Goal: Task Accomplishment & Management: Use online tool/utility

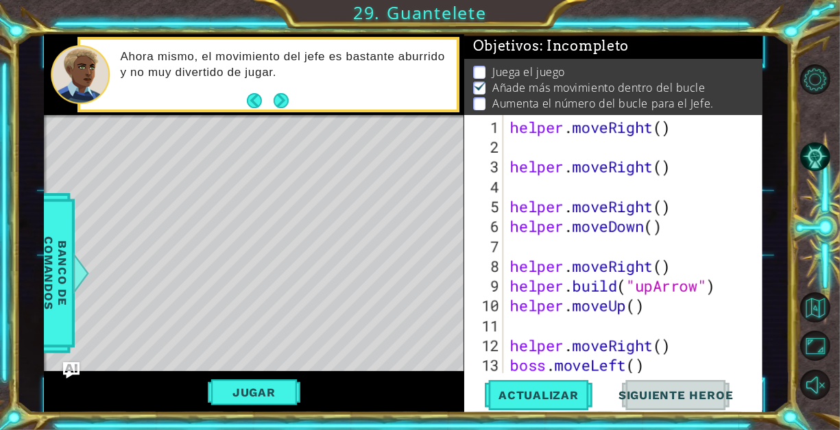
scroll to position [10, 0]
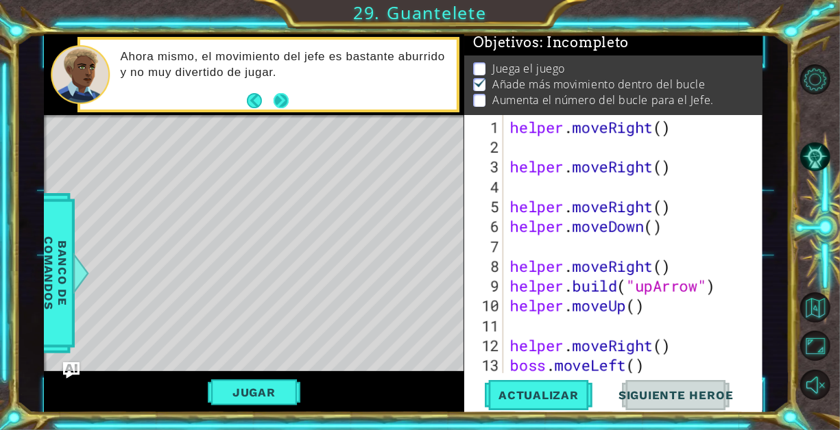
click at [279, 99] on button "Next" at bounding box center [280, 100] width 15 height 15
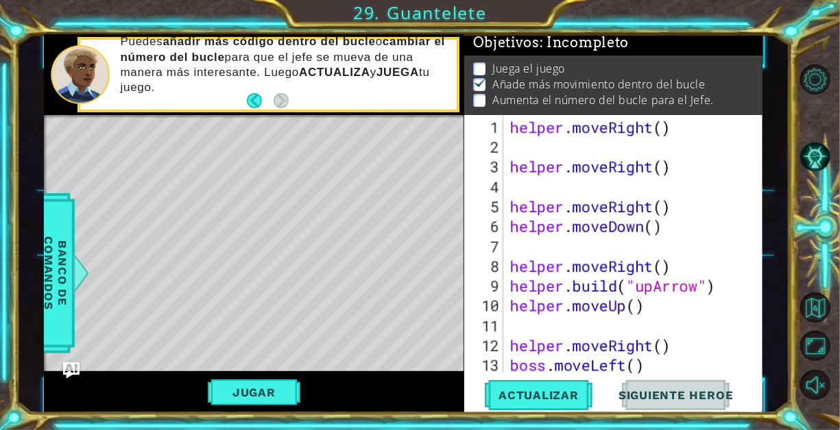
click at [489, 61] on li "Juega el juego" at bounding box center [614, 69] width 283 height 16
click at [282, 384] on button "Jugar" at bounding box center [254, 393] width 93 height 26
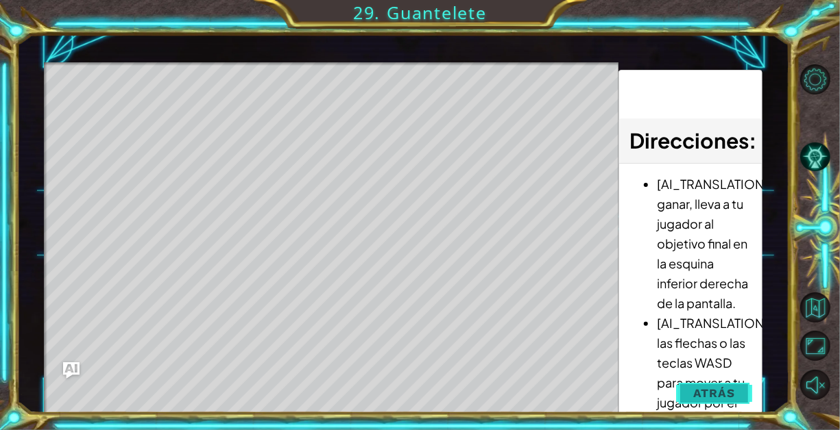
click at [690, 396] on button "Atrás" at bounding box center [714, 393] width 76 height 27
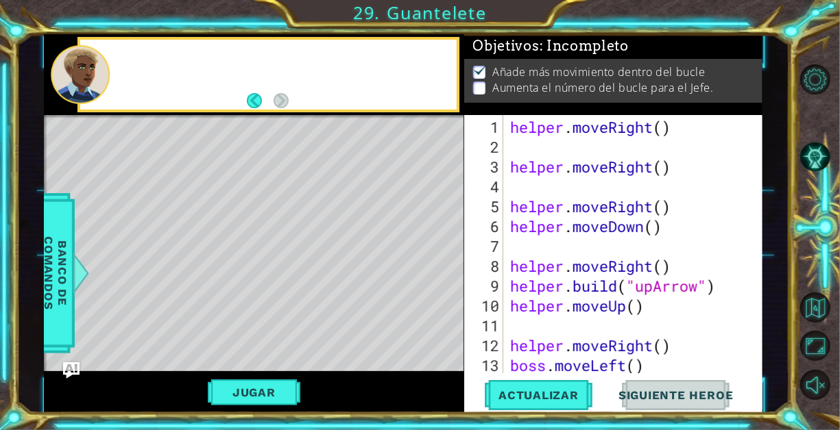
scroll to position [5, 0]
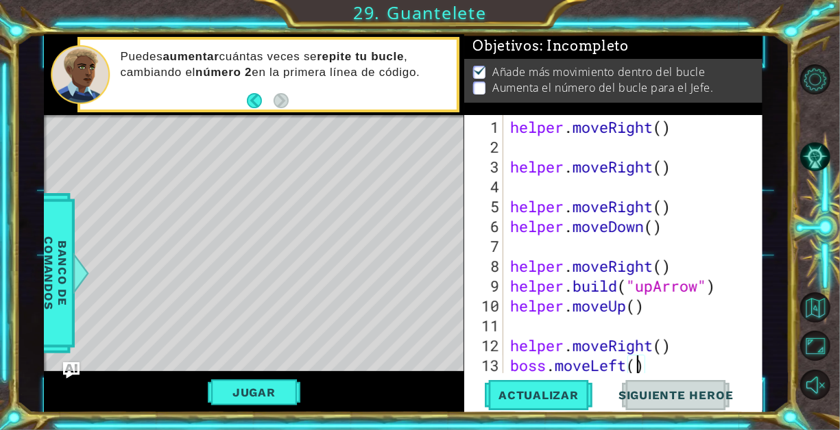
click at [637, 361] on div "helper . moveRight ( ) helper . moveRight ( ) helper . moveRight ( ) helper . m…" at bounding box center [631, 266] width 249 height 298
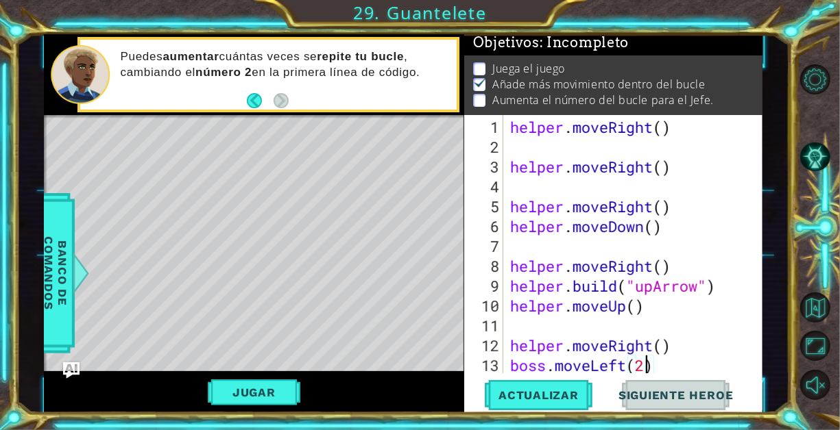
scroll to position [3, 0]
type textarea "boss.moveLeft(2)"
click at [582, 402] on span "Actualizar" at bounding box center [539, 396] width 108 height 14
click at [269, 406] on div "Jugar" at bounding box center [253, 392] width 419 height 42
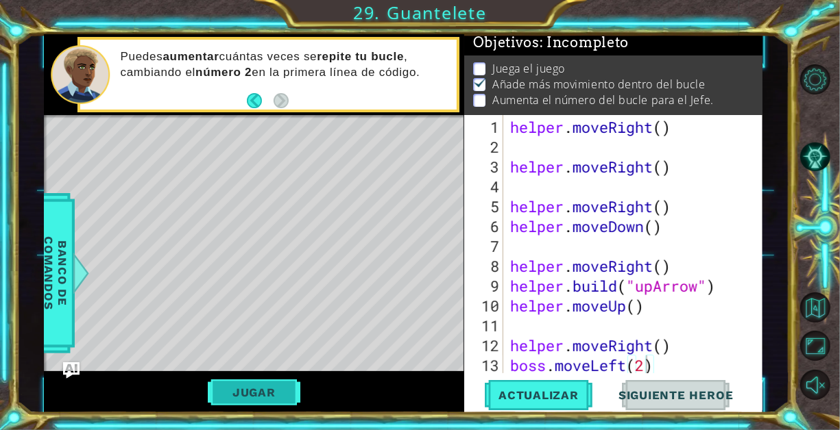
click at [269, 391] on button "Jugar" at bounding box center [254, 393] width 93 height 26
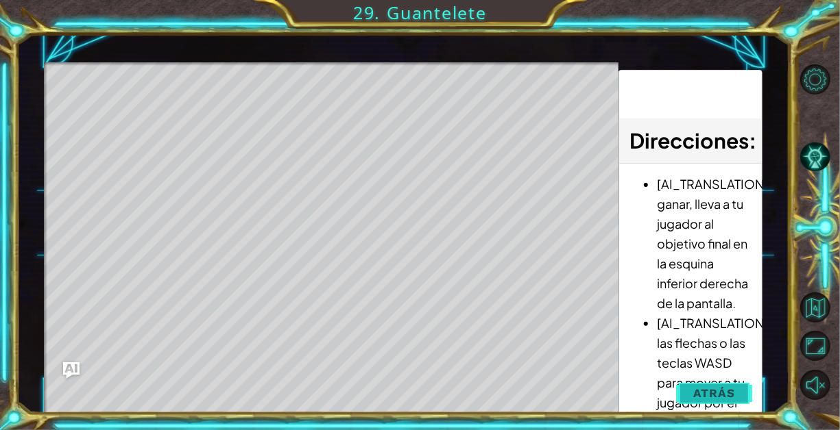
click at [688, 387] on button "Atrás" at bounding box center [714, 393] width 76 height 27
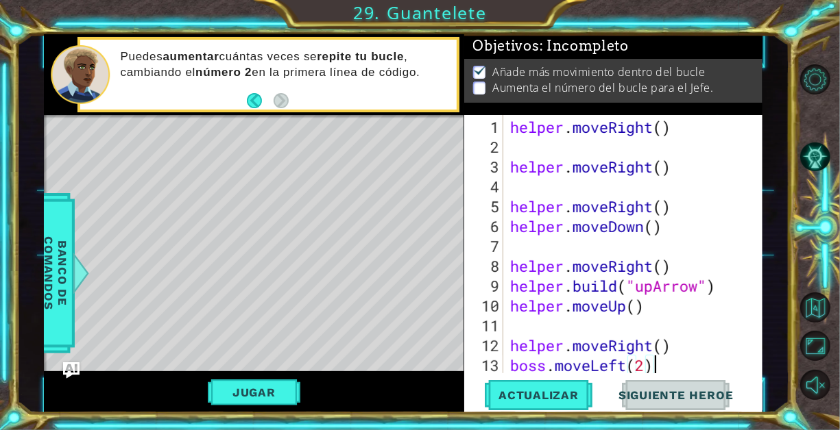
click at [661, 361] on div "helper . moveRight ( ) helper . moveRight ( ) helper . moveRight ( ) helper . m…" at bounding box center [631, 266] width 249 height 298
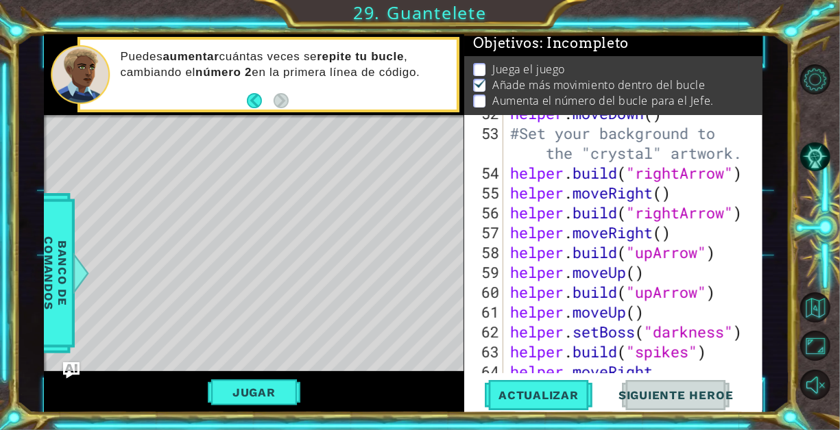
scroll to position [1092, 0]
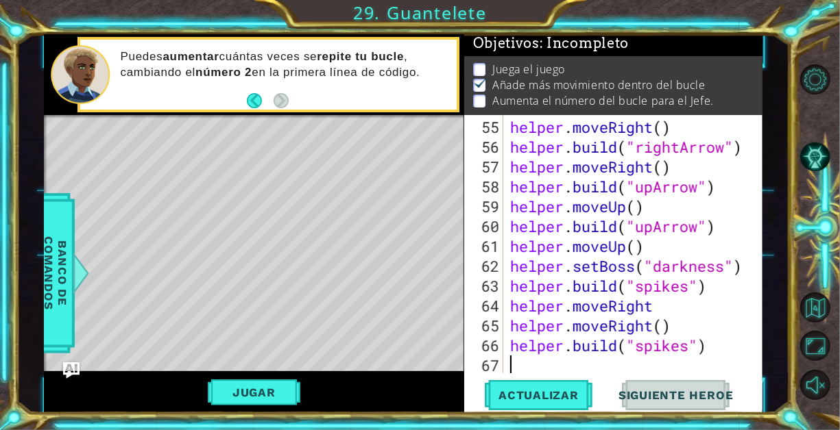
click at [543, 363] on div "helper . moveRight ( ) helper . build ( "rightArrow" ) helper . moveRight ( ) h…" at bounding box center [631, 266] width 249 height 298
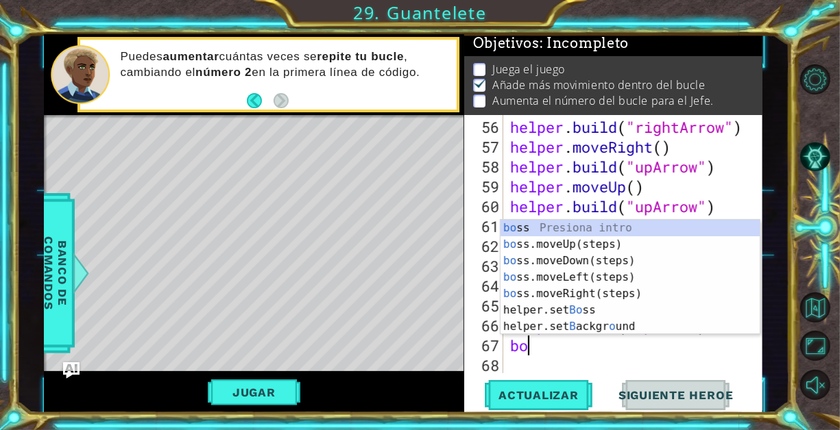
type textarea "boo"
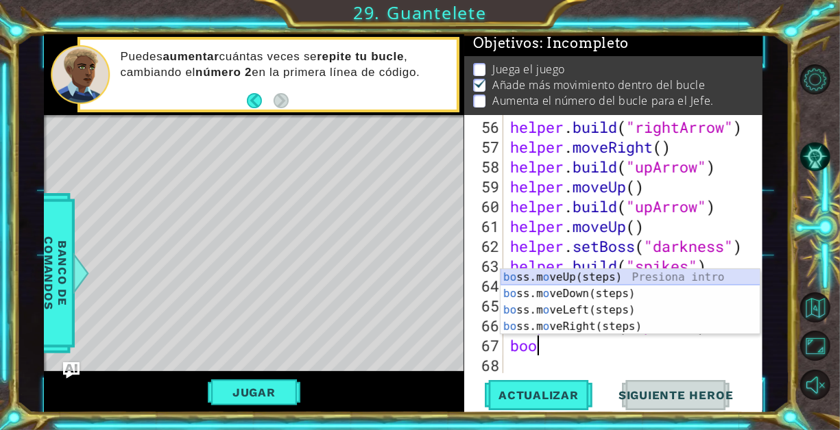
click at [574, 280] on div "bo ss.m o veUp(steps) Presiona intro bo ss.m o veDown(steps) Presiona intro bo …" at bounding box center [630, 318] width 260 height 99
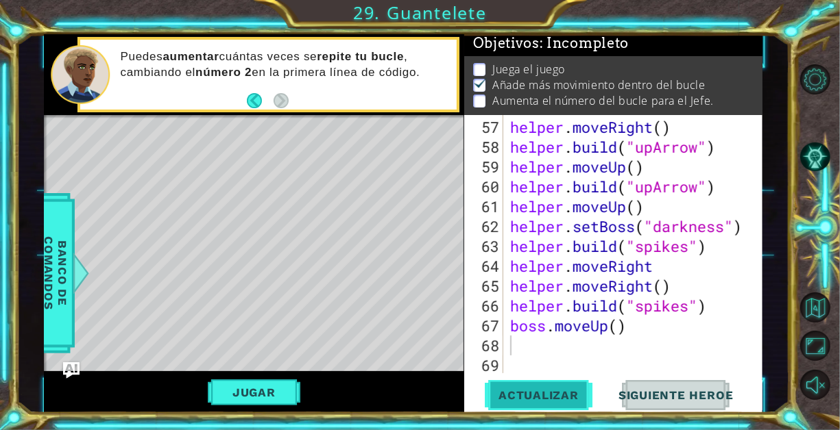
click at [527, 396] on span "Actualizar" at bounding box center [539, 396] width 108 height 14
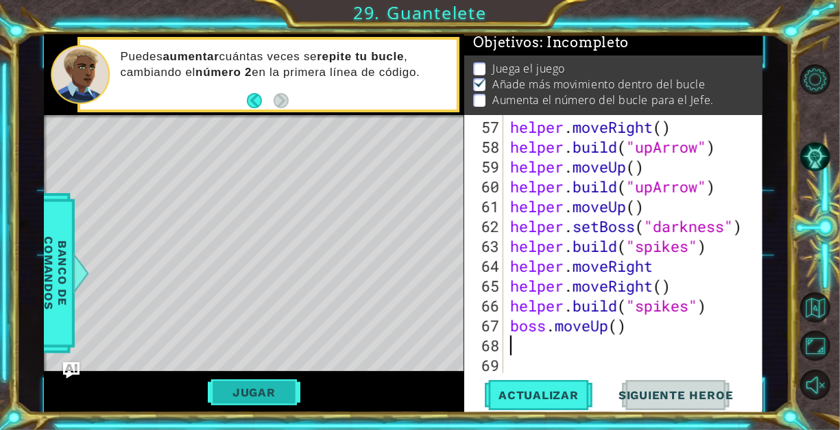
scroll to position [10, 0]
click at [269, 387] on button "Jugar" at bounding box center [254, 393] width 93 height 26
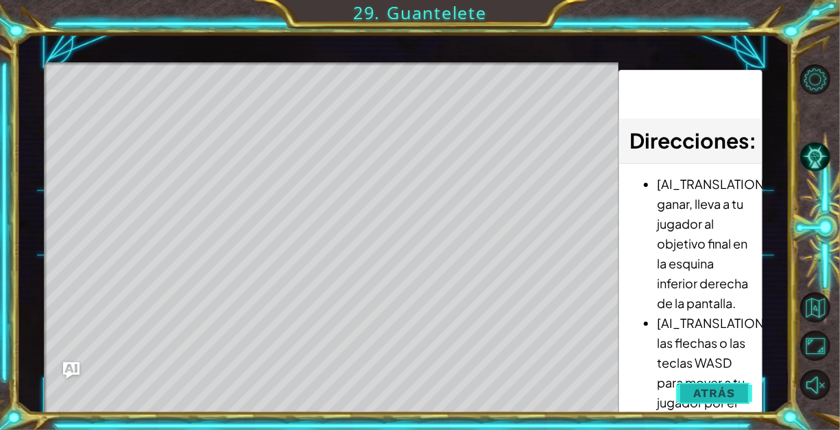
click at [731, 391] on span "Atrás" at bounding box center [714, 394] width 42 height 14
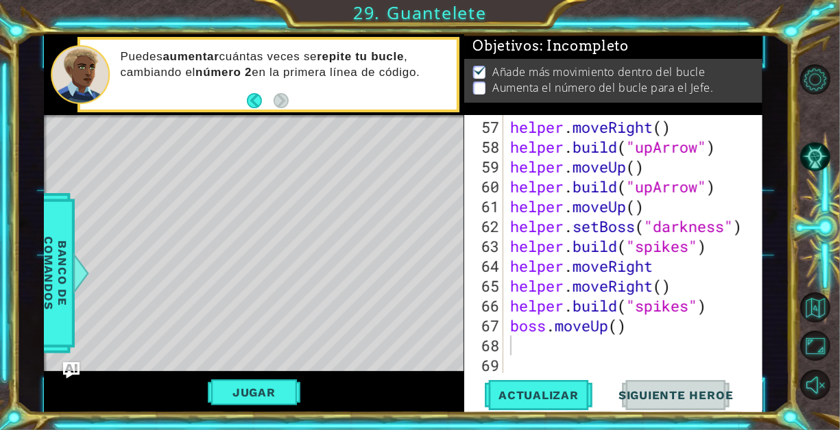
scroll to position [5, 0]
click at [526, 345] on div "helper . moveRight ( ) helper . build ( "upArrow" ) helper . moveUp ( ) helper …" at bounding box center [631, 266] width 249 height 298
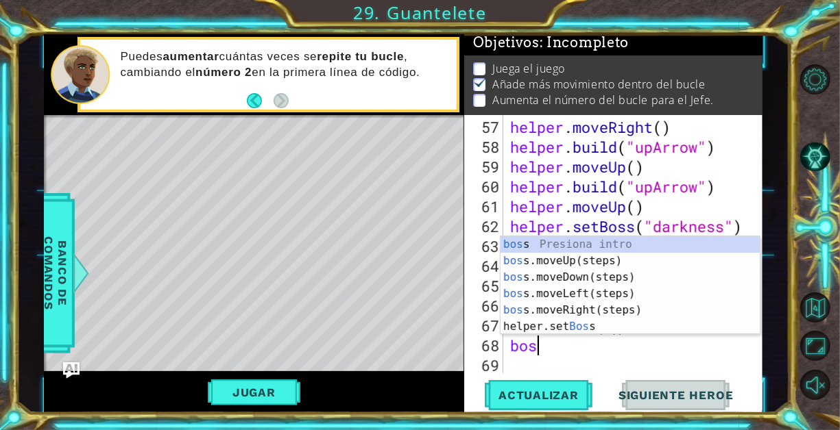
scroll to position [0, 0]
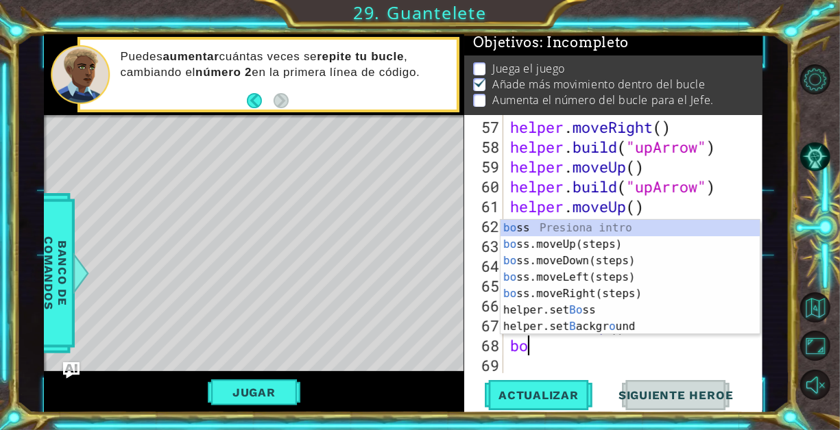
type textarea "b"
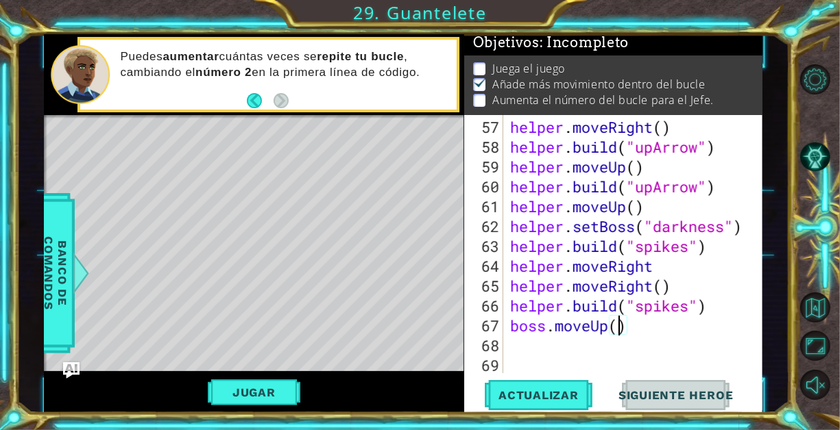
click at [616, 330] on div "helper . moveRight ( ) helper . build ( "upArrow" ) helper . moveUp ( ) helper …" at bounding box center [631, 266] width 249 height 298
type textarea "boss.moveUp(1)"
click at [548, 385] on button "Actualizar" at bounding box center [539, 394] width 108 height 29
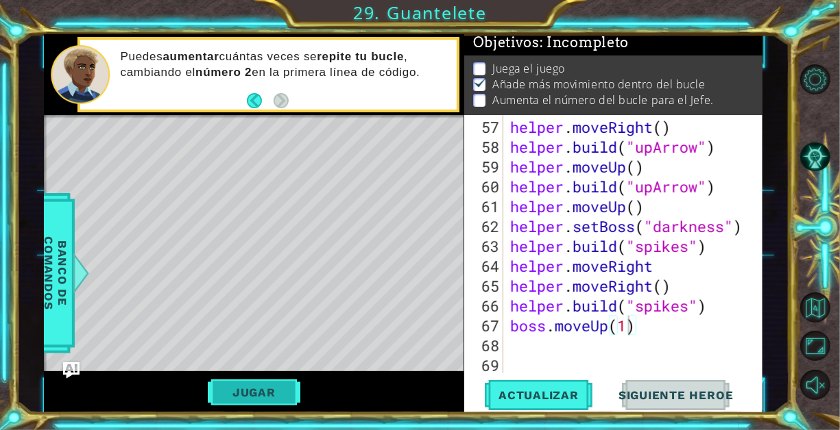
click at [278, 396] on button "Jugar" at bounding box center [254, 393] width 93 height 26
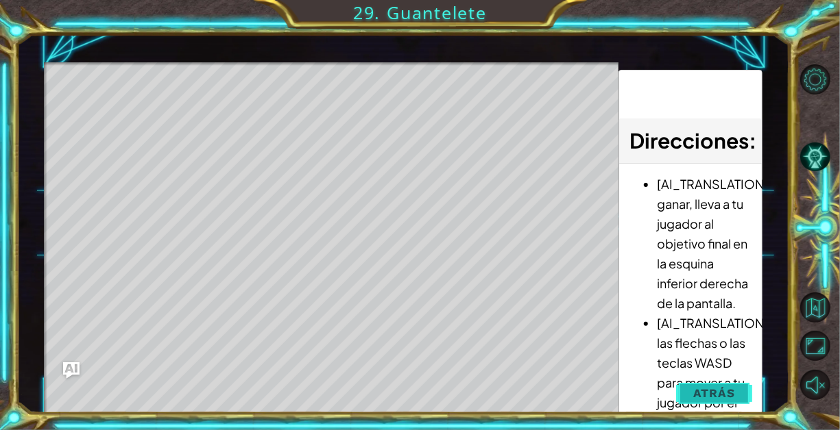
click at [715, 385] on button "Atrás" at bounding box center [714, 393] width 76 height 27
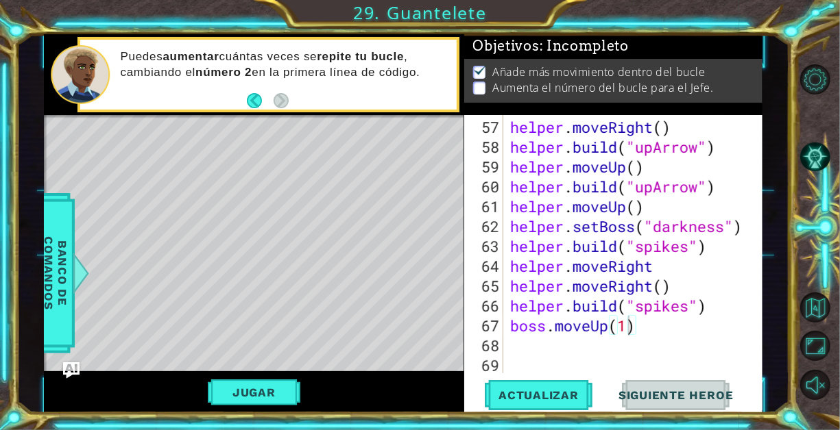
scroll to position [0, 0]
click at [574, 353] on div "helper . moveRight ( ) helper . build ( "upArrow" ) helper . moveUp ( ) helper …" at bounding box center [631, 266] width 249 height 298
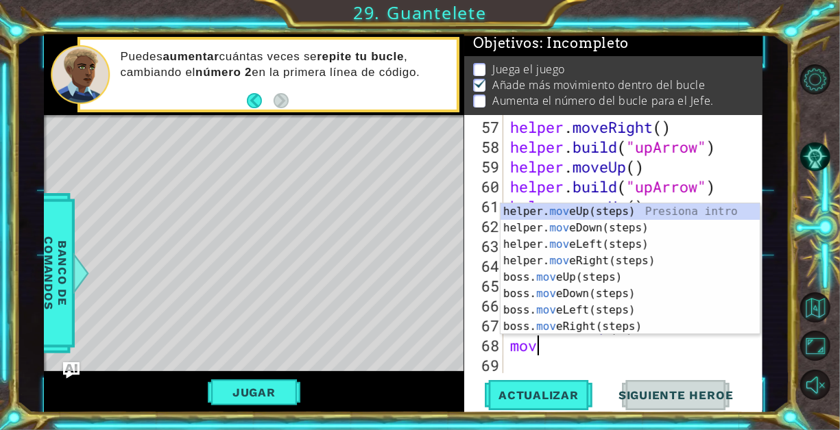
scroll to position [0, 1]
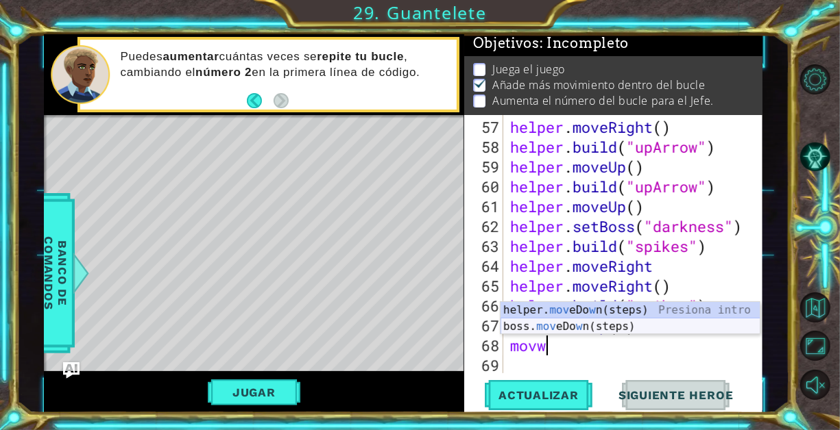
type textarea "mov"
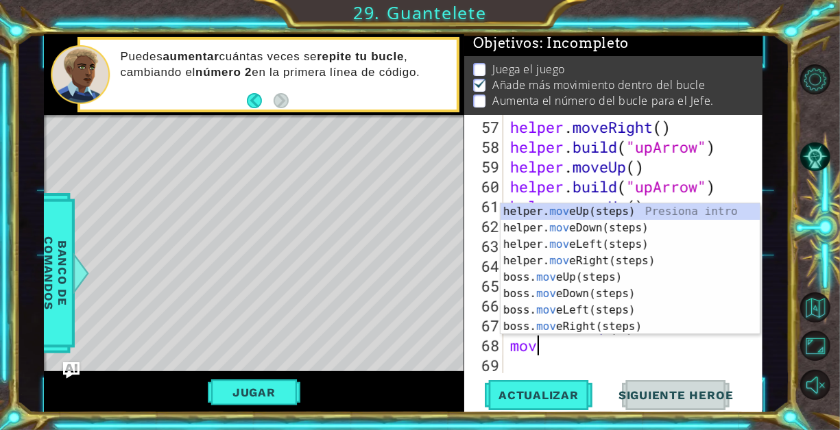
scroll to position [0, 0]
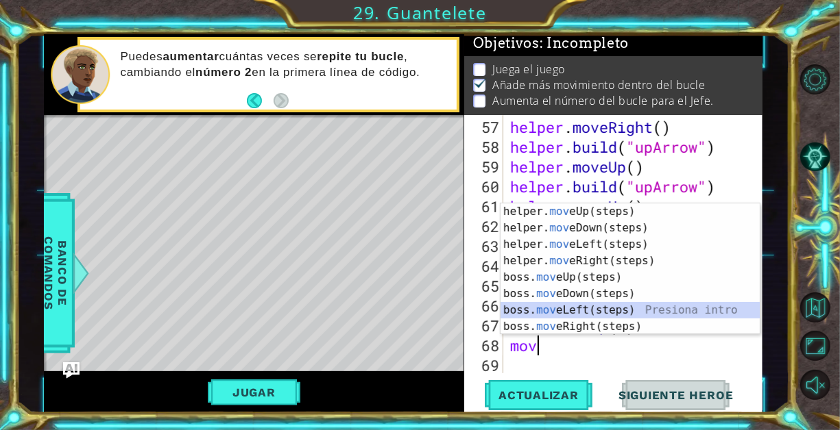
click at [568, 317] on div "helper. mov eUp(steps) Presiona intro helper. mov eDown(steps) Presiona intro h…" at bounding box center [630, 286] width 260 height 164
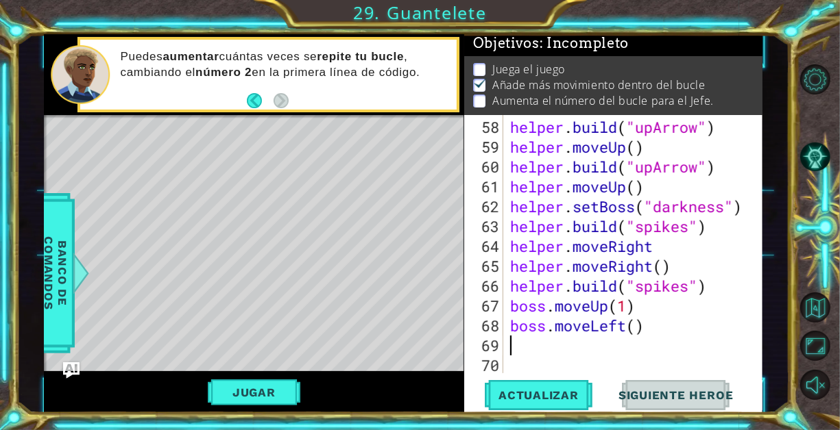
scroll to position [1153, 0]
click at [547, 404] on button "Actualizar" at bounding box center [539, 394] width 108 height 29
click at [284, 388] on button "Jugar" at bounding box center [254, 393] width 93 height 26
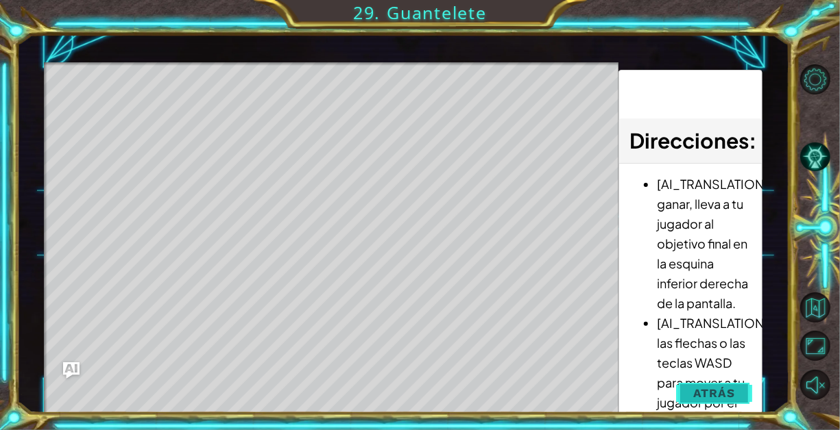
click at [720, 389] on span "Atrás" at bounding box center [714, 394] width 42 height 14
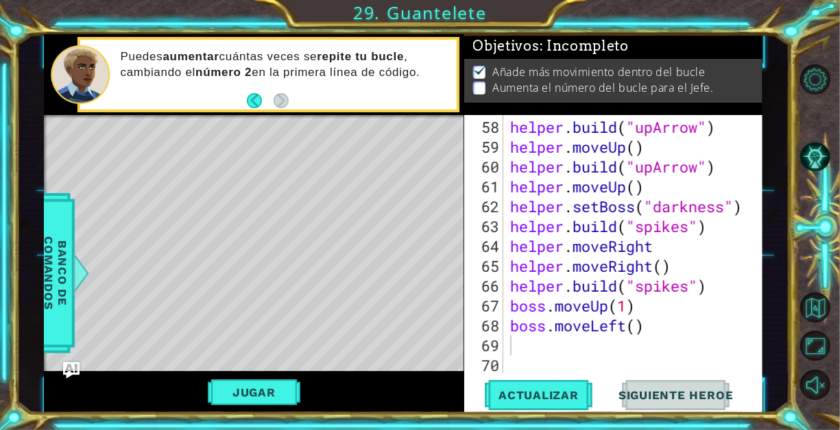
scroll to position [5, 0]
click at [622, 334] on div "helper . build ( "upArrow" ) helper . moveUp ( ) helper . build ( "upArrow" ) h…" at bounding box center [631, 266] width 249 height 298
click at [624, 332] on div "helper . build ( "upArrow" ) helper . moveUp ( ) helper . build ( "upArrow" ) h…" at bounding box center [631, 266] width 249 height 298
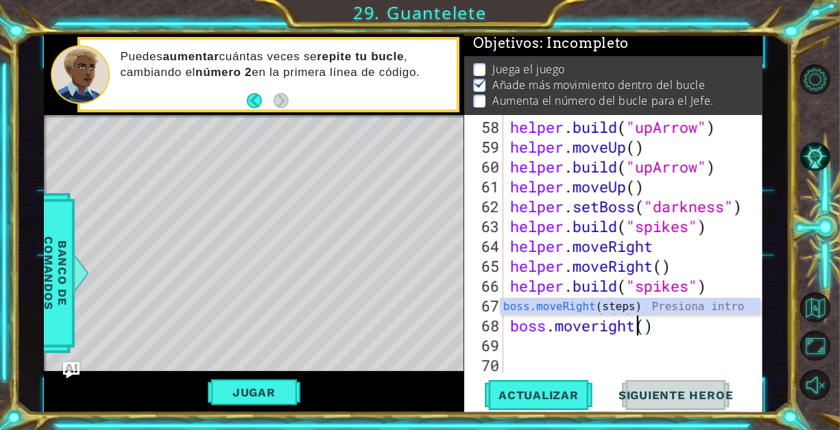
scroll to position [0, 5]
drag, startPoint x: 595, startPoint y: 308, endPoint x: 559, endPoint y: 404, distance: 102.0
click at [559, 404] on body "1 ההההההההההההההההההההההההההההההההההההההההההההההההההההההההההההההההההההההההההההה…" at bounding box center [420, 215] width 840 height 430
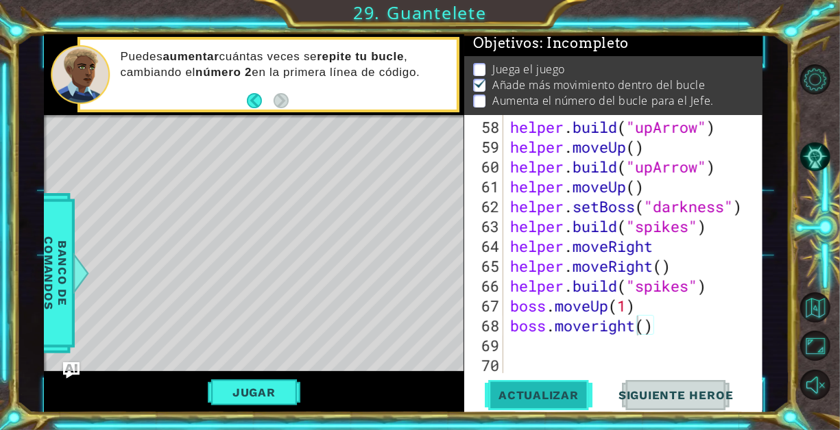
click at [559, 404] on button "Actualizar" at bounding box center [539, 394] width 108 height 29
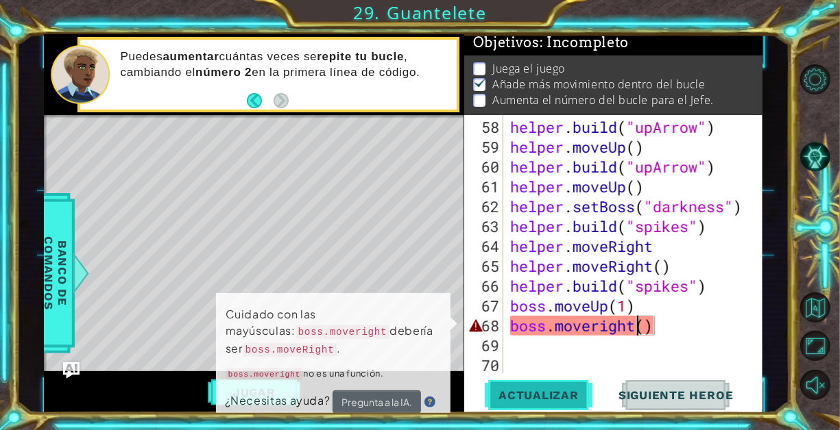
scroll to position [10, 0]
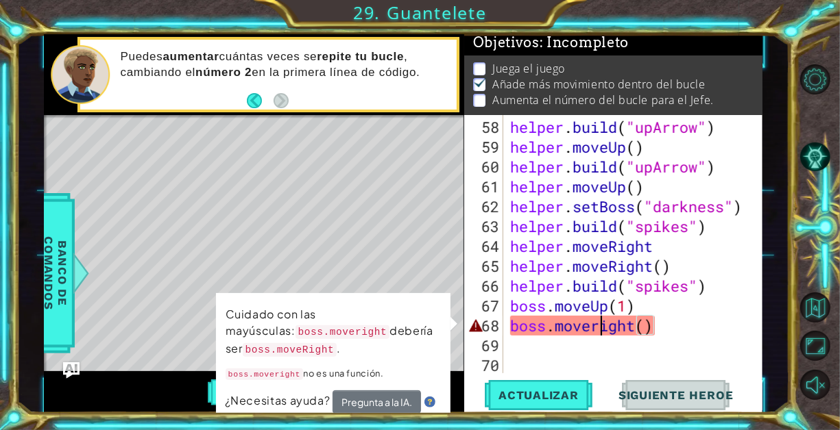
click at [598, 326] on div "helper . build ( "upArrow" ) helper . moveUp ( ) helper . build ( "upArrow" ) h…" at bounding box center [631, 266] width 249 height 298
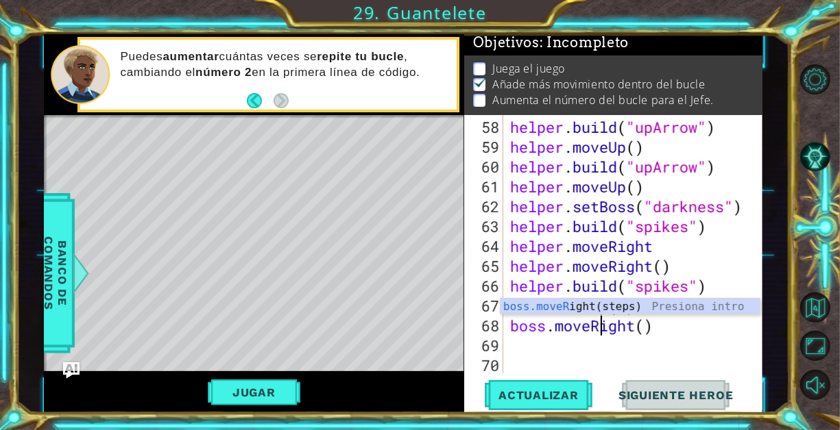
scroll to position [0, 4]
type textarea "boss.moveRight()"
click at [572, 393] on span "Actualizar" at bounding box center [539, 396] width 108 height 14
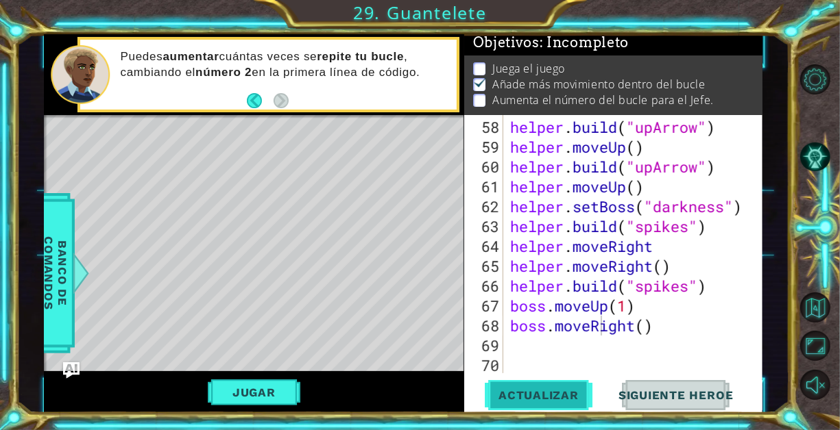
click at [572, 393] on span "Actualizar" at bounding box center [539, 396] width 108 height 14
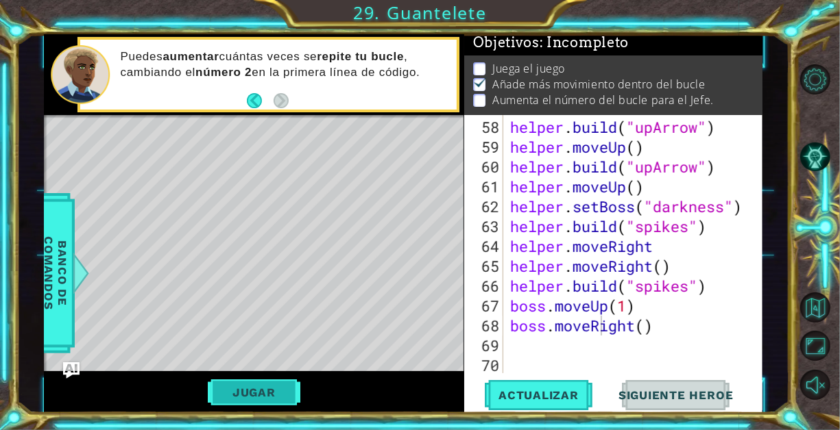
click at [282, 390] on button "Jugar" at bounding box center [254, 393] width 93 height 26
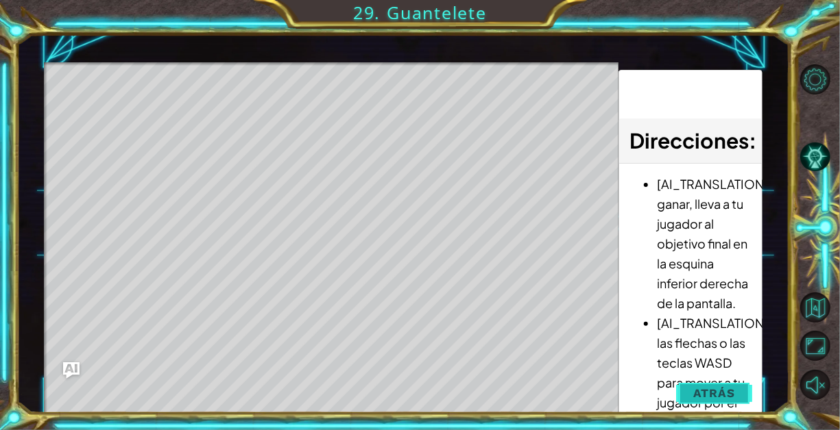
click at [703, 393] on span "Atrás" at bounding box center [714, 394] width 42 height 14
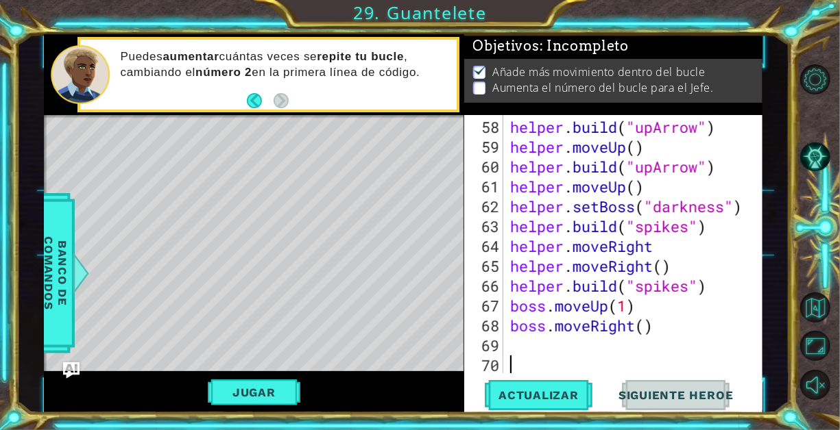
scroll to position [0, 0]
click at [515, 356] on div "helper . build ( "upArrow" ) helper . moveUp ( ) helper . build ( "upArrow" ) h…" at bounding box center [631, 266] width 249 height 298
click at [509, 342] on div "helper . build ( "upArrow" ) helper . moveUp ( ) helper . build ( "upArrow" ) h…" at bounding box center [631, 266] width 249 height 298
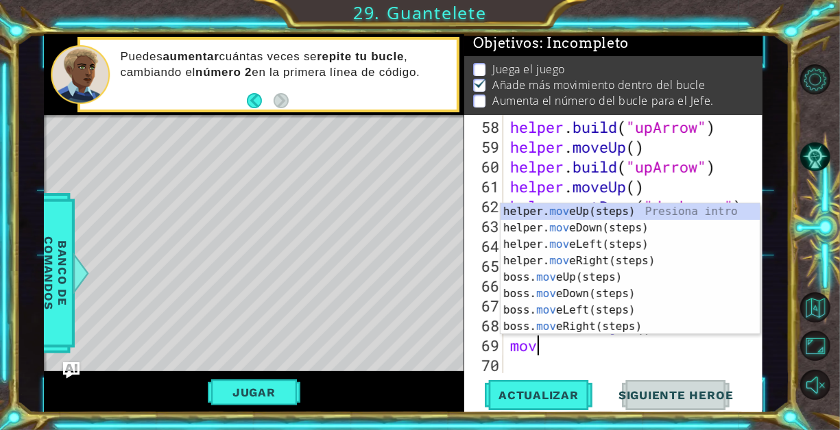
type textarea "move"
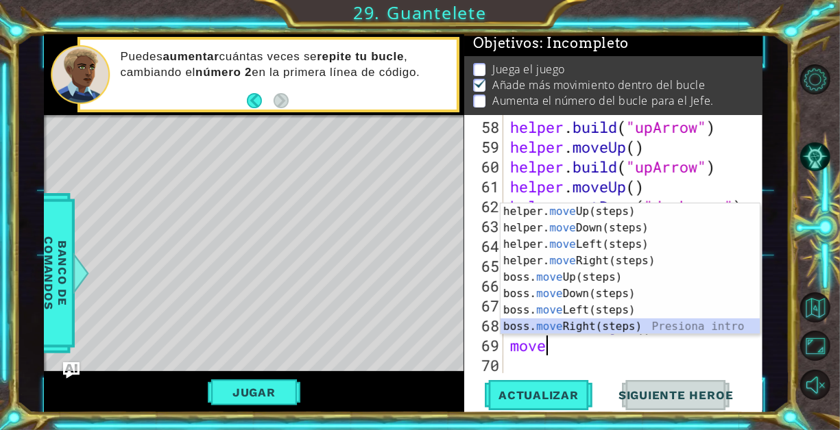
click at [554, 320] on div "helper. move Up(steps) Presiona intro helper. move Down(steps) Presiona intro h…" at bounding box center [630, 286] width 260 height 164
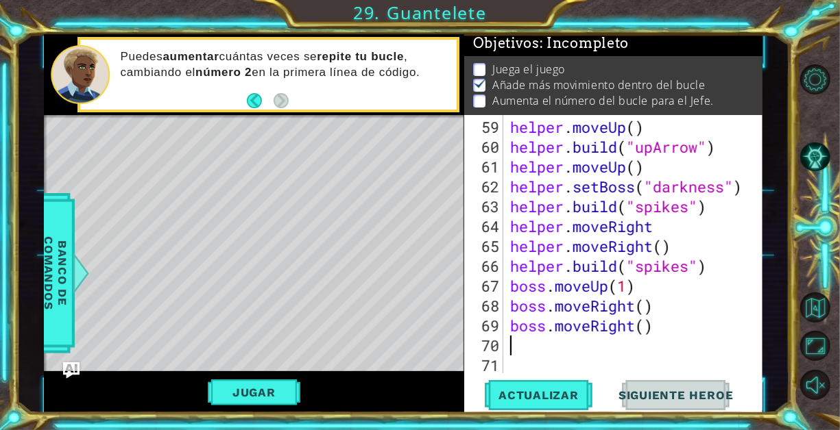
scroll to position [1172, 0]
click at [633, 330] on div "helper . moveUp ( ) helper . build ( "upArrow" ) helper . moveUp ( ) helper . s…" at bounding box center [631, 266] width 249 height 298
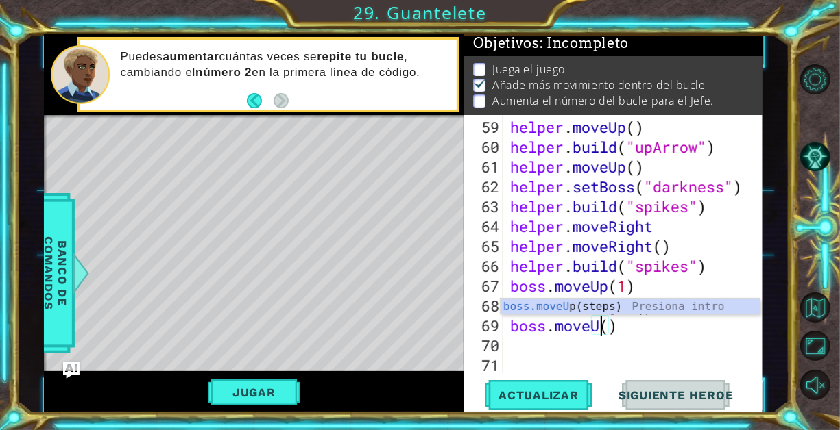
scroll to position [0, 4]
type textarea "boss.moveUp()"
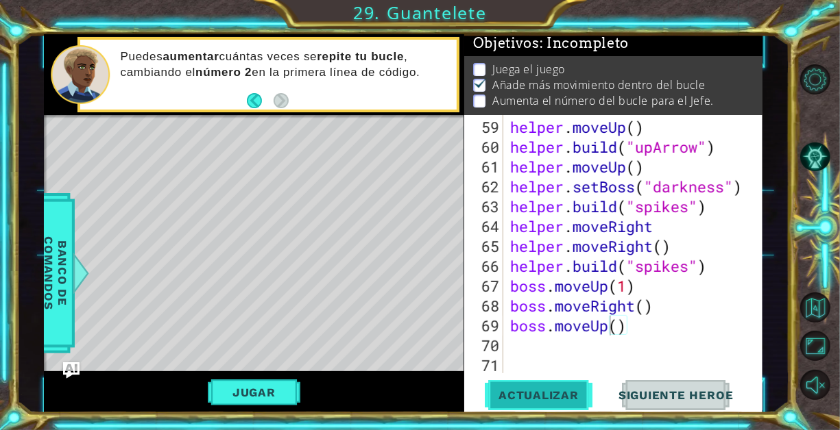
click at [530, 386] on button "Actualizar" at bounding box center [539, 394] width 108 height 29
click at [264, 411] on div "Jugar" at bounding box center [253, 392] width 419 height 42
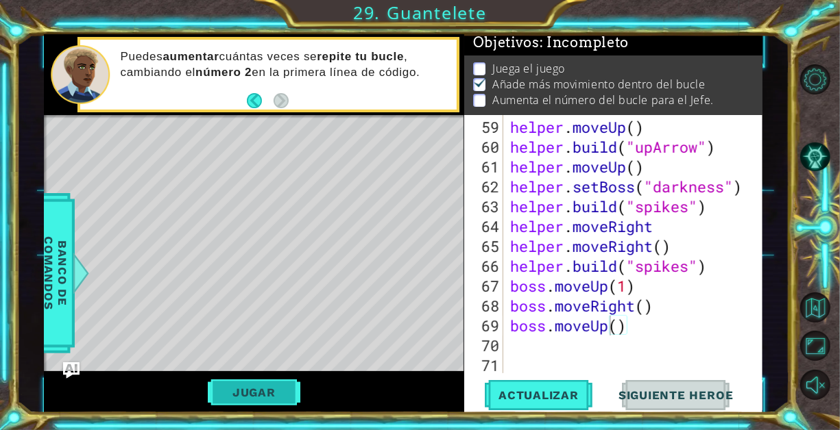
click at [265, 401] on button "Jugar" at bounding box center [254, 393] width 93 height 26
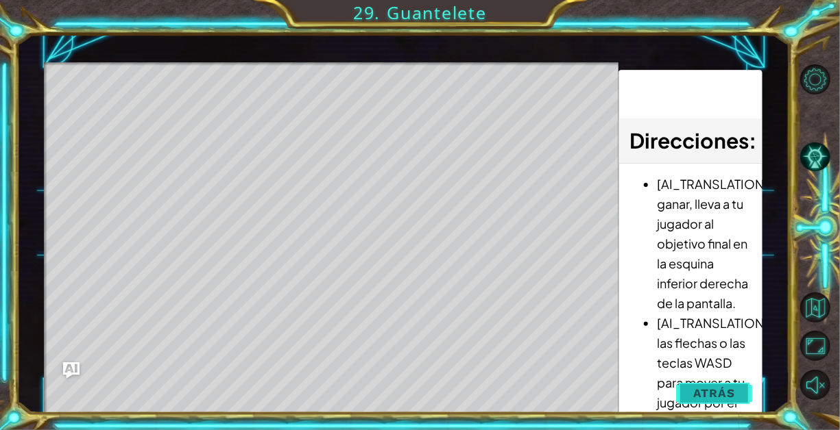
click at [720, 402] on button "Atrás" at bounding box center [714, 393] width 76 height 27
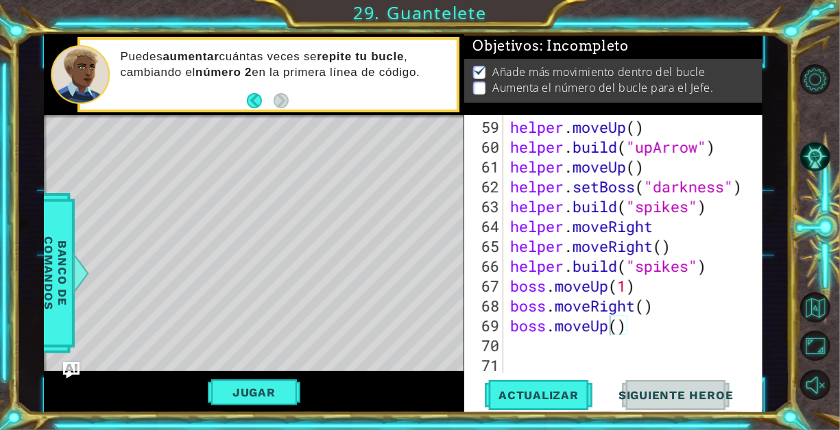
scroll to position [0, 0]
click at [524, 345] on div "helper . moveUp ( ) helper . build ( "upArrow" ) helper . moveUp ( ) helper . s…" at bounding box center [631, 266] width 249 height 298
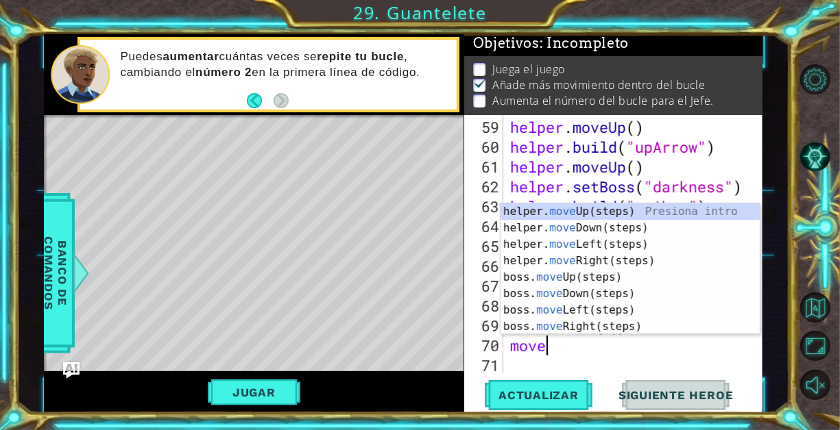
scroll to position [0, 1]
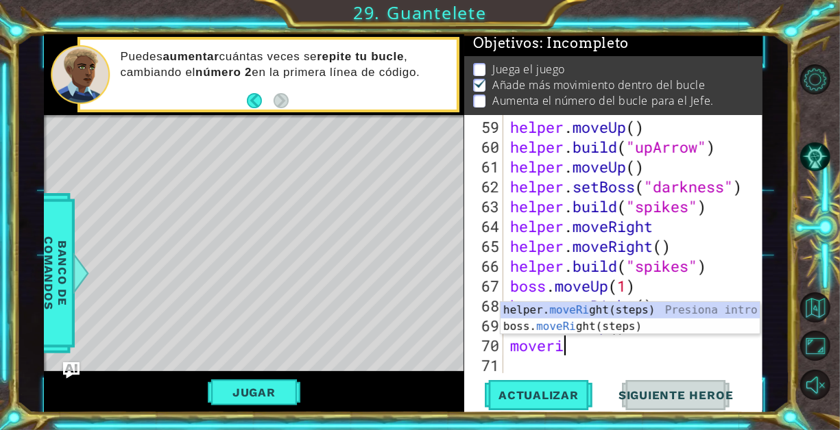
type textarea "moveri"
click at [585, 308] on div "helper. moveRi ght(steps) Presiona intro boss. moveRi ght(steps) Presiona intro" at bounding box center [630, 335] width 260 height 66
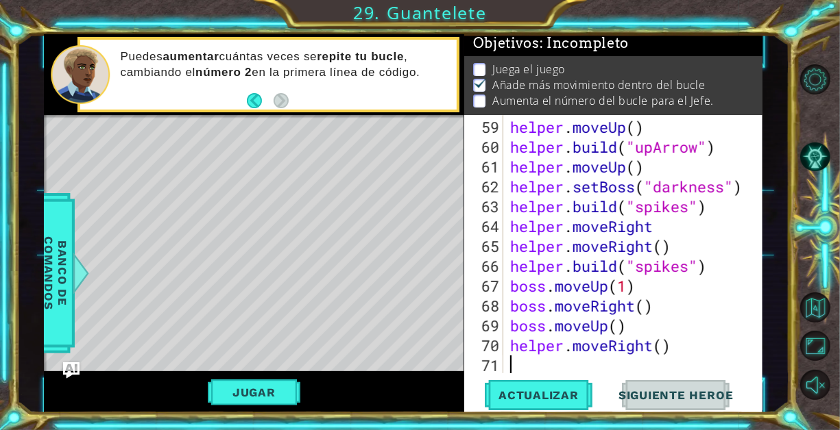
scroll to position [1193, 0]
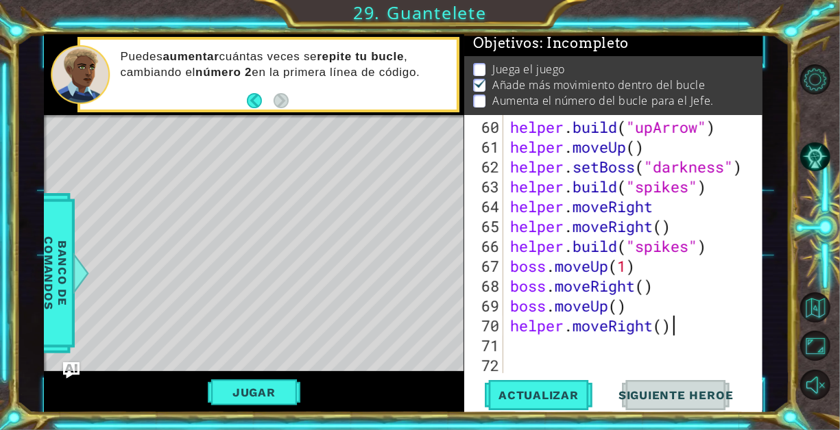
click at [686, 326] on div "helper . build ( "upArrow" ) helper . moveUp ( ) helper . setBoss ( "darkness" …" at bounding box center [631, 266] width 249 height 298
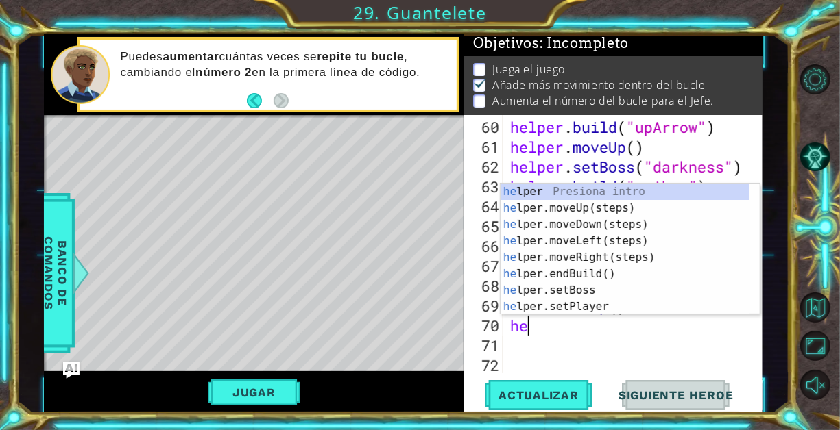
type textarea "h"
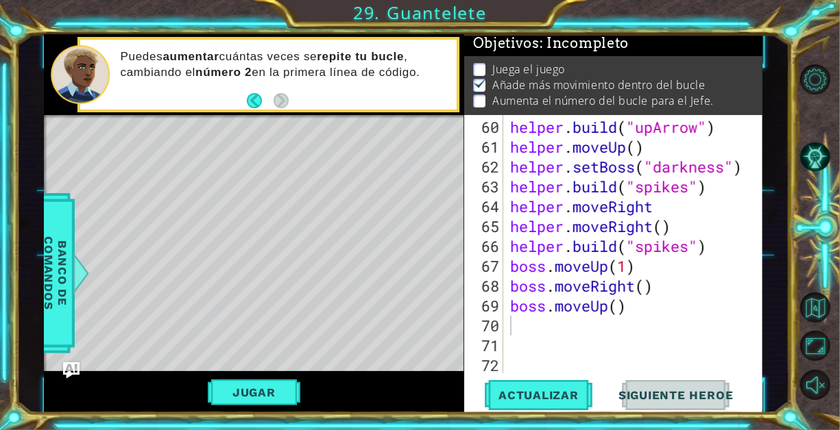
click at [396, 306] on div "Level Map" at bounding box center [360, 317] width 633 height 404
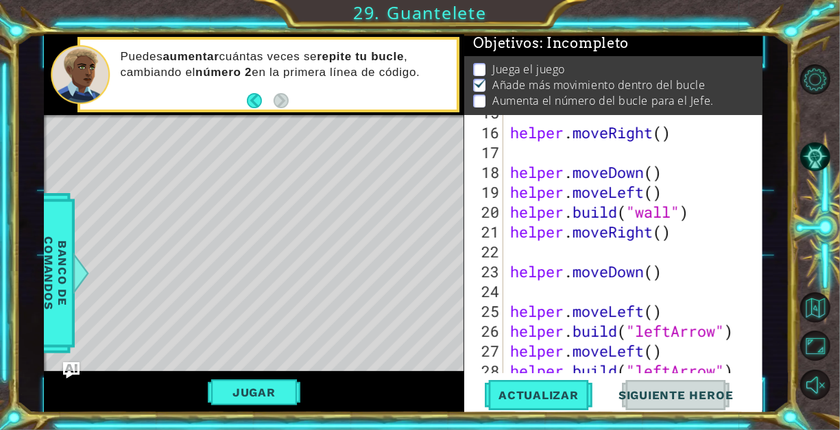
scroll to position [0, 0]
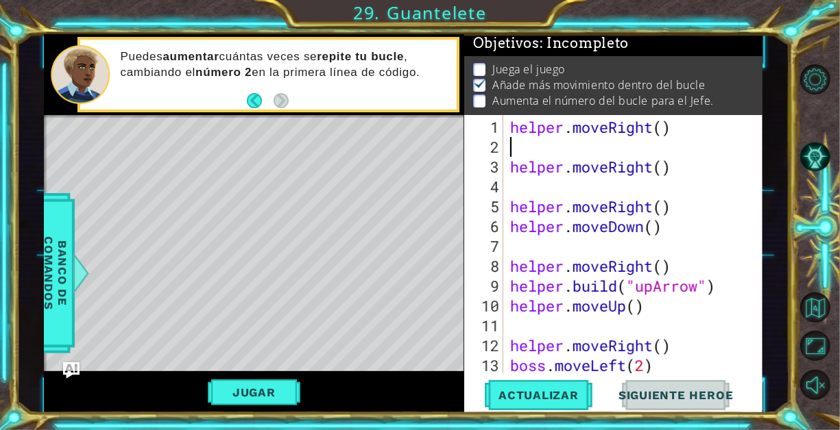
click at [538, 147] on div "helper . moveRight ( ) helper . moveRight ( ) helper . moveRight ( ) helper . m…" at bounding box center [631, 266] width 249 height 298
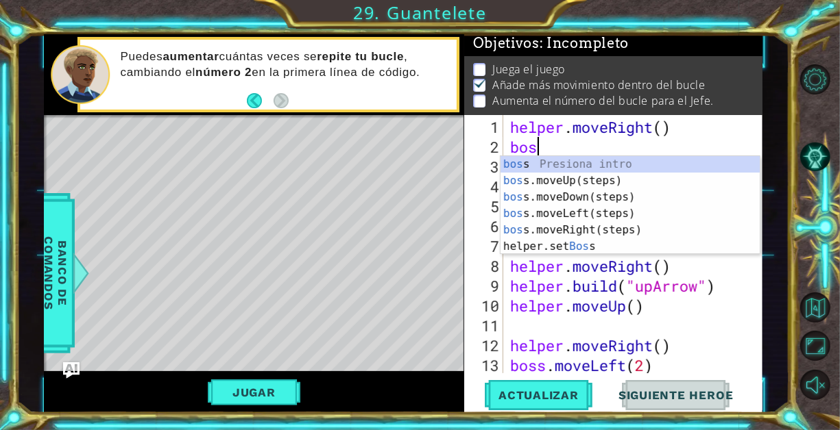
scroll to position [0, 1]
type textarea "boss."
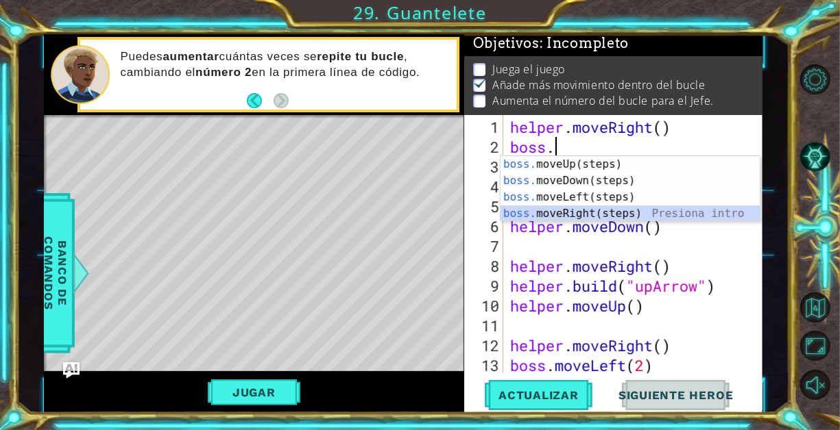
click at [585, 217] on div "boss. moveUp(steps) Presiona intro boss. moveDown(steps) Presiona intro boss. m…" at bounding box center [630, 205] width 260 height 99
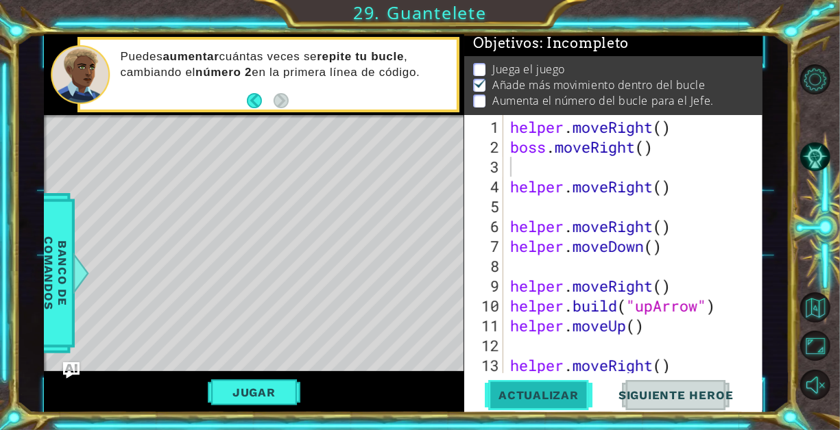
click at [550, 387] on button "Actualizar" at bounding box center [539, 394] width 108 height 29
